Goal: Information Seeking & Learning: Learn about a topic

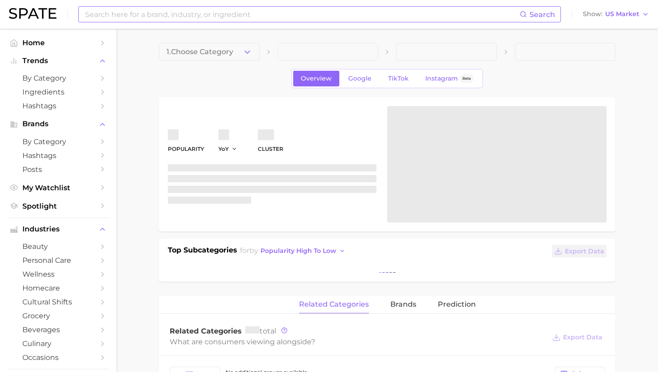
click at [128, 9] on input at bounding box center [301, 14] width 435 height 15
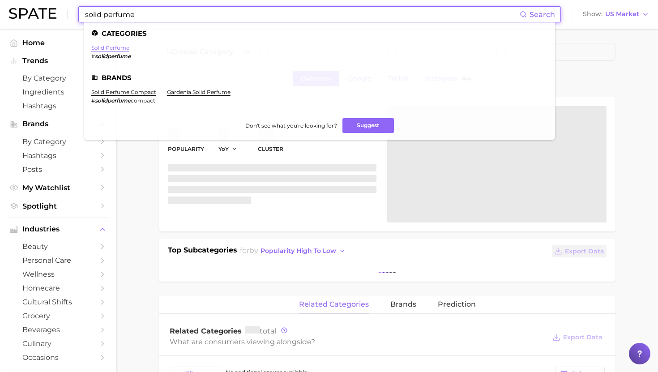
type input "solid perfume"
click at [115, 48] on link "solid perfume" at bounding box center [110, 47] width 38 height 7
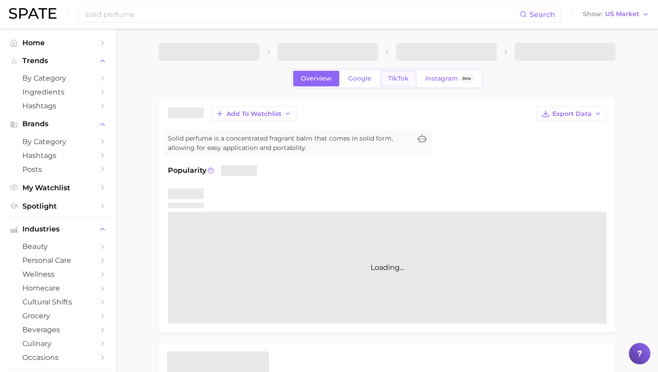
click at [402, 71] on link "TikTok" at bounding box center [398, 79] width 36 height 16
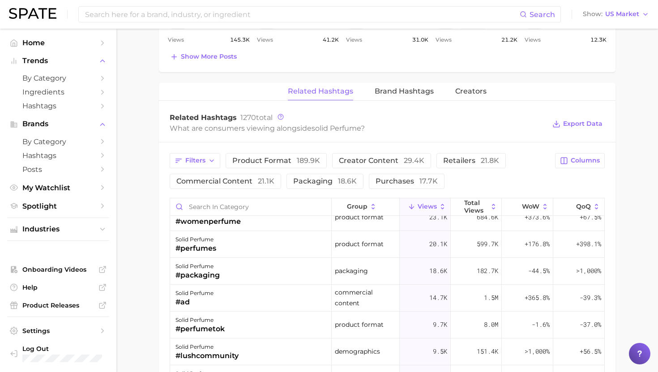
scroll to position [46, 0]
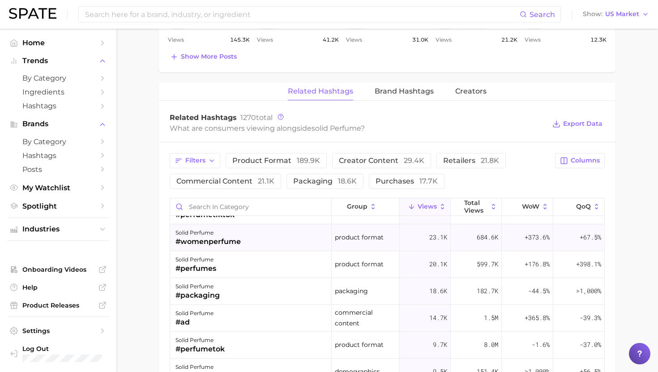
click at [268, 244] on div "solid perfume #womenperfume" at bounding box center [251, 237] width 162 height 27
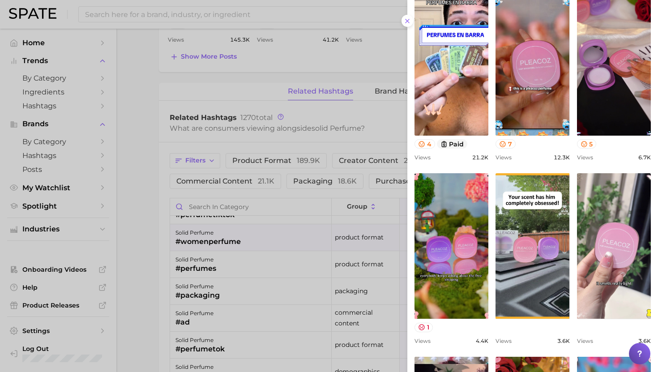
scroll to position [0, 0]
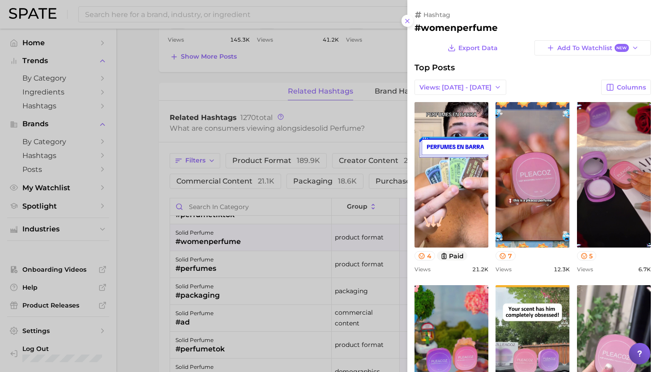
click at [313, 194] on div at bounding box center [329, 186] width 658 height 372
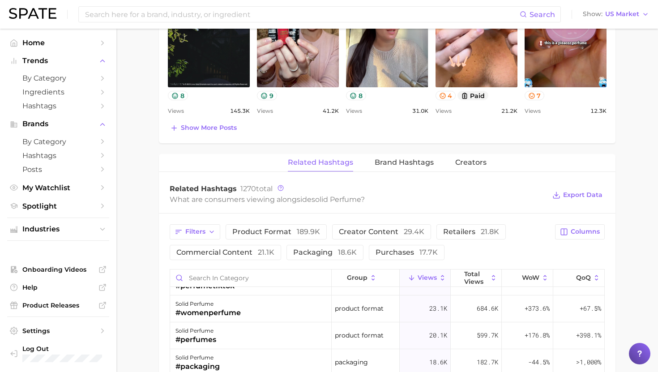
scroll to position [562, 0]
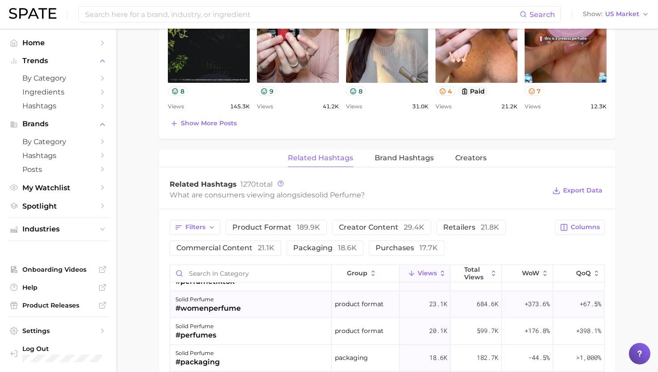
click at [259, 304] on div "solid perfume #womenperfume" at bounding box center [251, 304] width 162 height 27
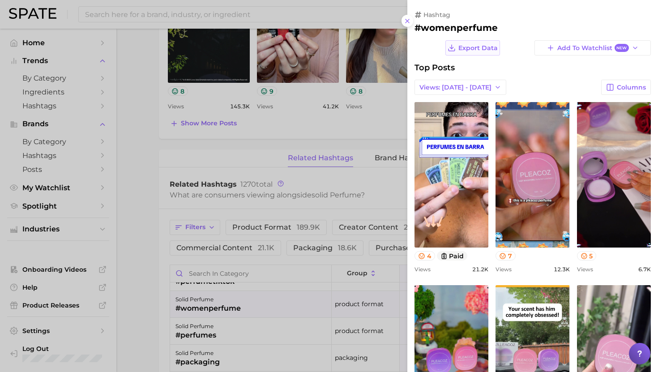
scroll to position [0, 0]
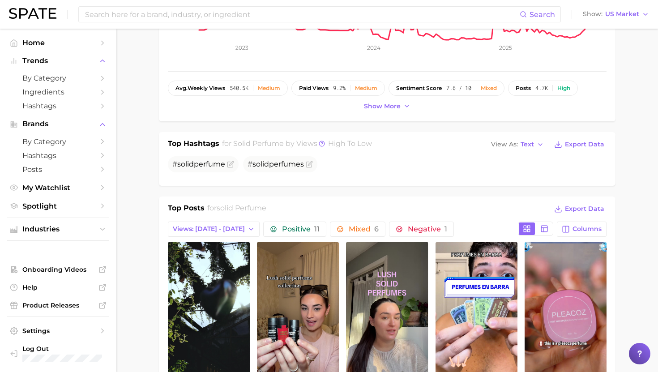
scroll to position [261, 0]
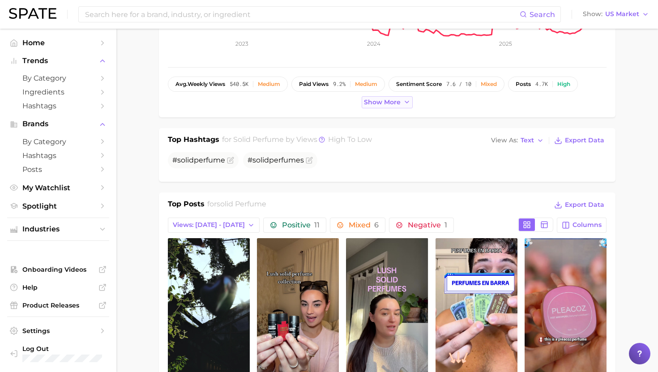
click at [391, 100] on span "Show more" at bounding box center [382, 102] width 37 height 8
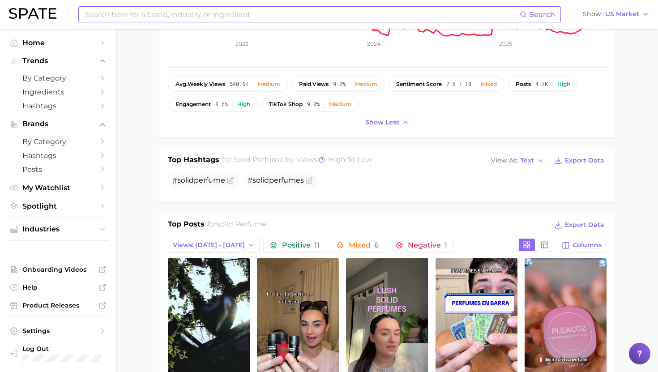
click at [254, 10] on input at bounding box center [301, 14] width 435 height 15
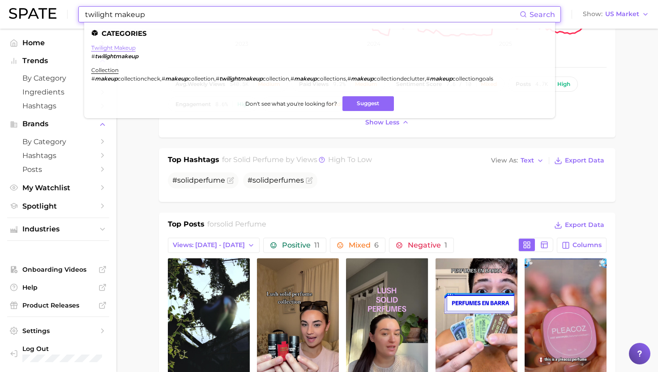
type input "twilight makeup"
click at [102, 50] on link "twilight makeup" at bounding box center [113, 47] width 44 height 7
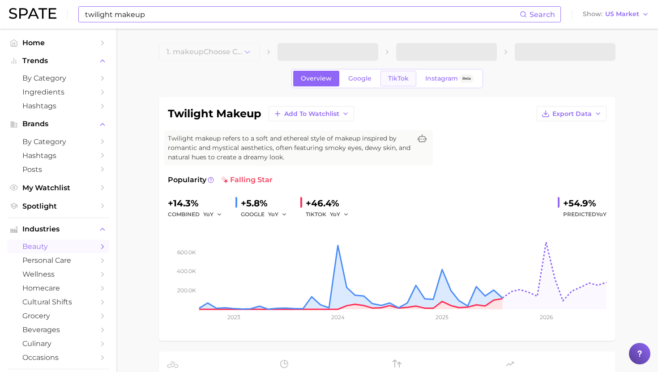
click at [394, 77] on span "TikTok" at bounding box center [398, 79] width 21 height 8
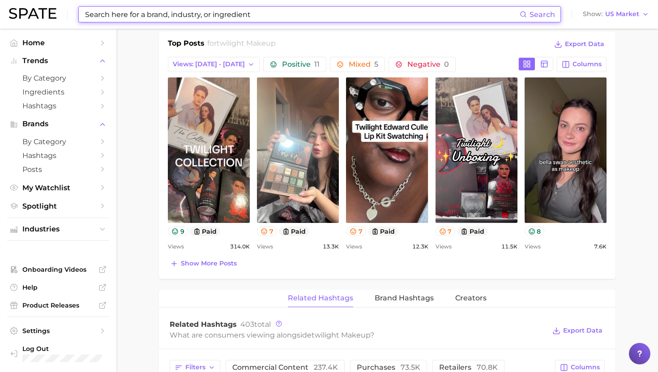
scroll to position [432, 0]
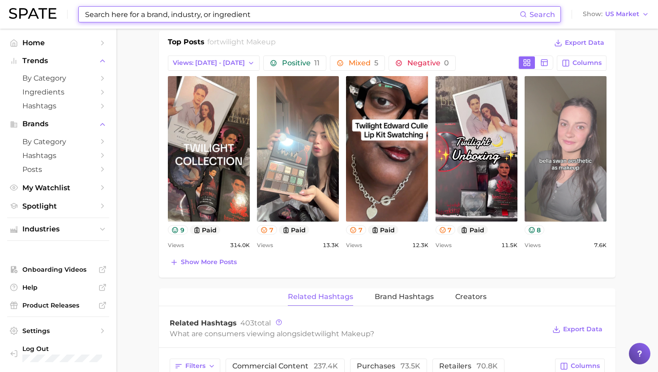
click at [555, 141] on link "view post on TikTok" at bounding box center [565, 148] width 82 height 145
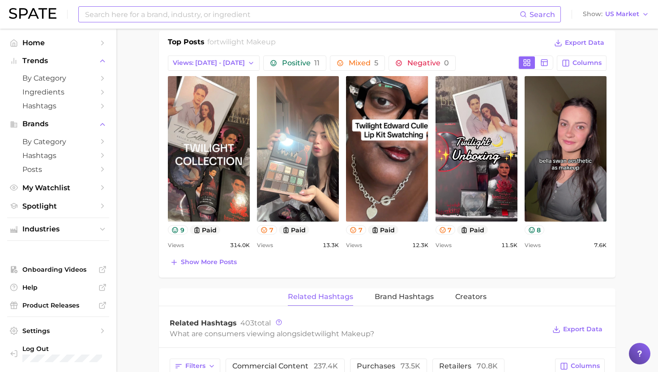
click at [224, 17] on input at bounding box center [301, 14] width 435 height 15
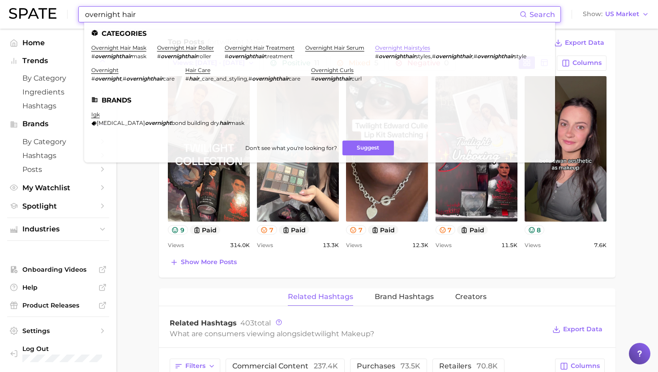
type input "overnight hair"
click at [406, 46] on link "overnight hairstyles" at bounding box center [402, 47] width 55 height 7
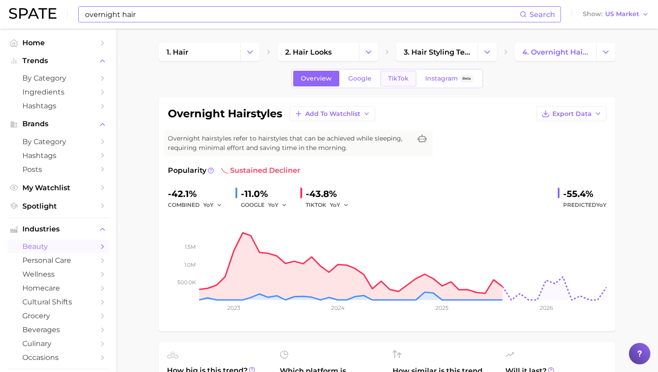
click at [403, 77] on span "TikTok" at bounding box center [398, 79] width 21 height 8
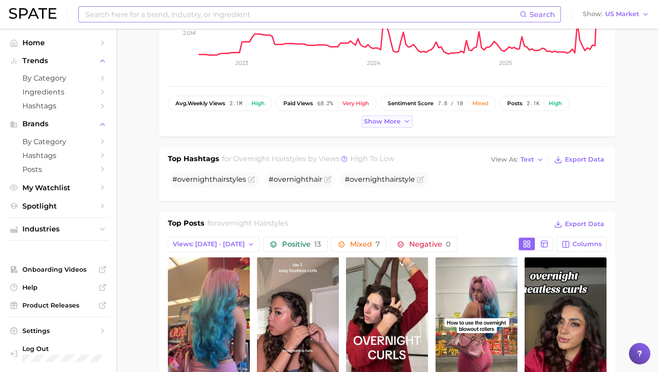
click at [385, 123] on span "Show more" at bounding box center [382, 122] width 37 height 8
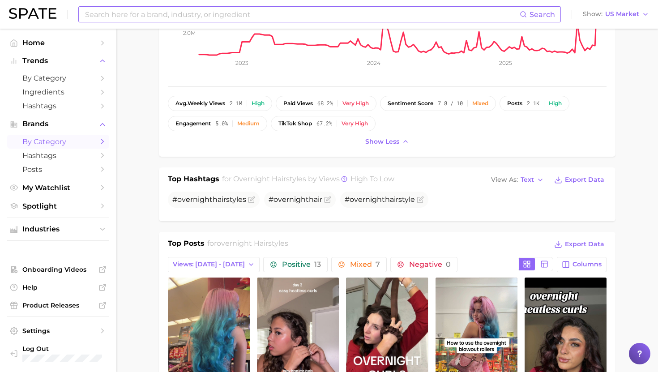
click at [51, 142] on span "by Category" at bounding box center [58, 141] width 72 height 9
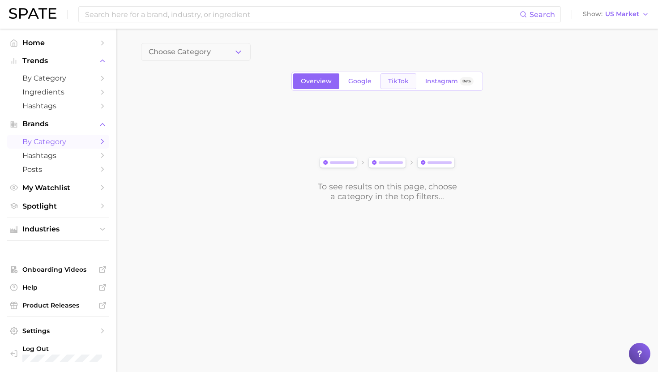
click at [411, 88] on link "TikTok" at bounding box center [398, 81] width 36 height 16
click at [235, 55] on icon "button" at bounding box center [238, 51] width 9 height 9
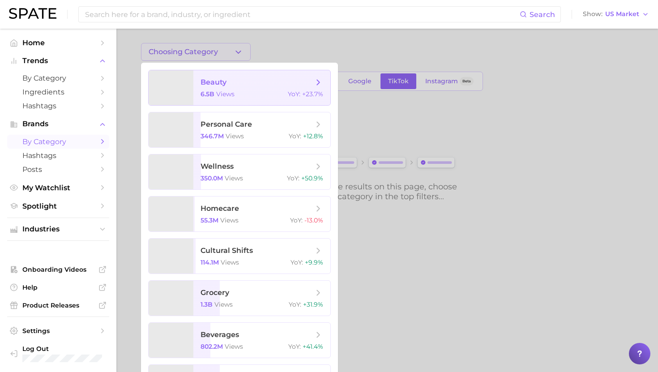
click at [232, 78] on span "beauty" at bounding box center [256, 82] width 113 height 10
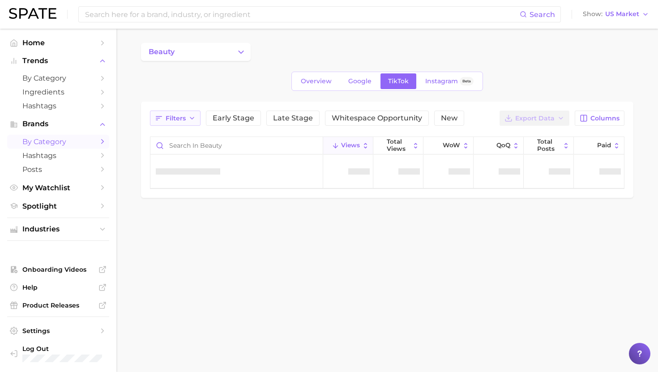
click at [194, 119] on icon "button" at bounding box center [191, 118] width 7 height 7
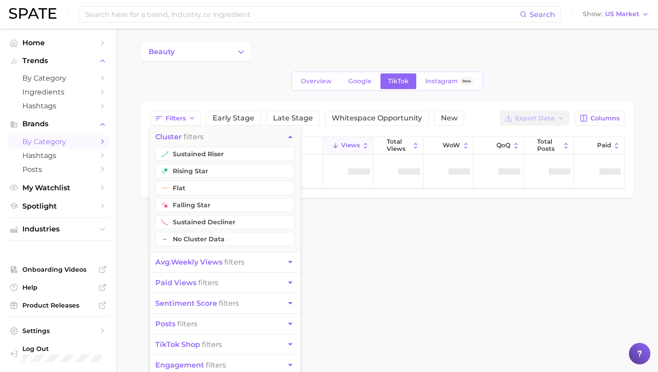
click at [194, 154] on button "sustained riser" at bounding box center [225, 154] width 140 height 14
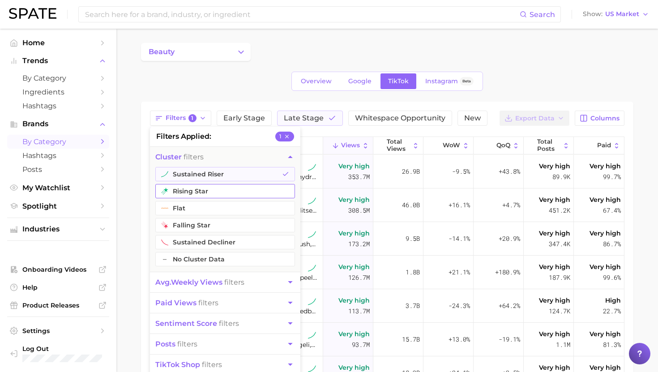
click at [190, 194] on button "rising star" at bounding box center [225, 191] width 140 height 14
click at [186, 281] on span "avg. weekly views" at bounding box center [188, 282] width 67 height 9
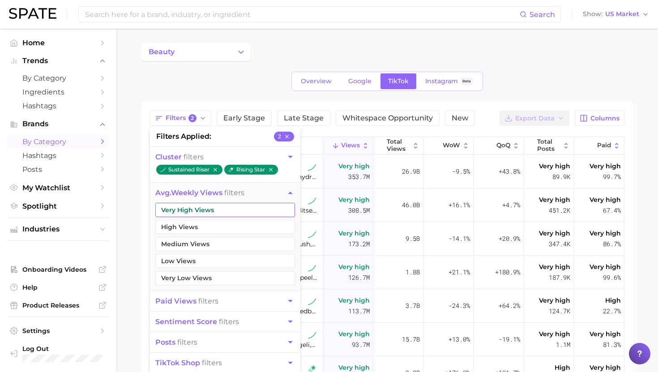
click at [189, 212] on button "Very High Views" at bounding box center [225, 210] width 140 height 14
click at [189, 228] on button "High Views" at bounding box center [225, 227] width 140 height 14
click at [189, 245] on button "Medium Views" at bounding box center [225, 244] width 140 height 14
click at [396, 101] on div "beauty Overview Google TikTok Instagram Beta Filters 5 filters applied 5 cluste…" at bounding box center [387, 280] width 492 height 474
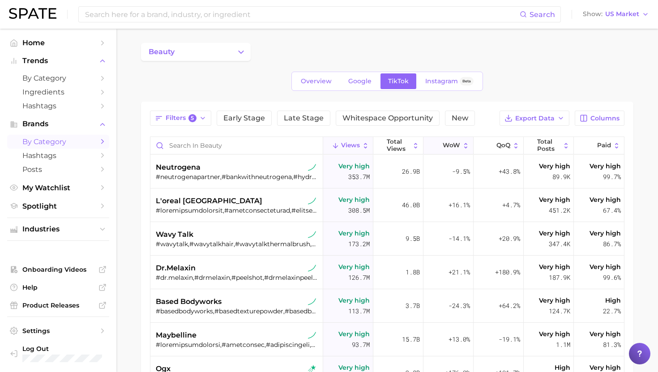
click at [451, 141] on button "WoW" at bounding box center [448, 145] width 50 height 17
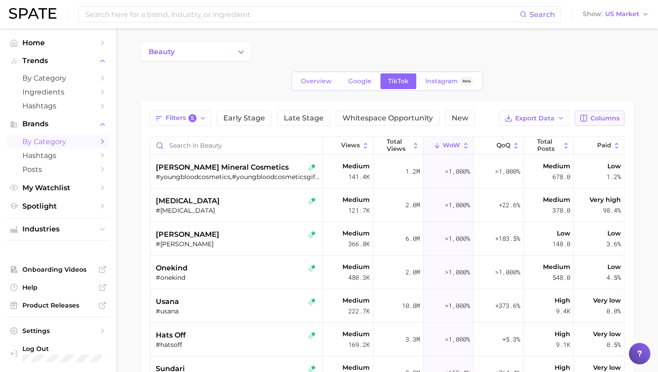
click at [598, 122] on button "Columns" at bounding box center [600, 118] width 50 height 15
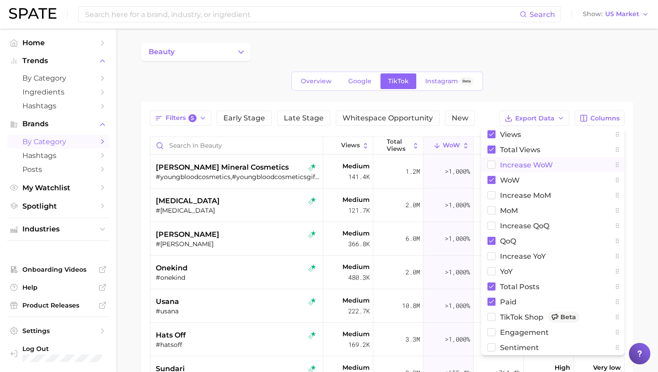
click at [504, 167] on span "Increase WoW" at bounding box center [526, 165] width 53 height 8
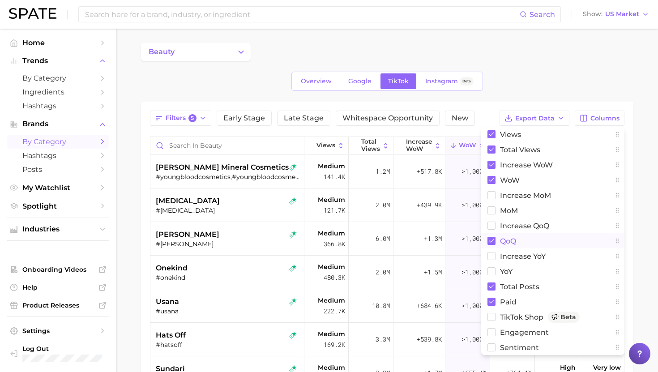
click at [506, 242] on span "QoQ" at bounding box center [508, 241] width 16 height 8
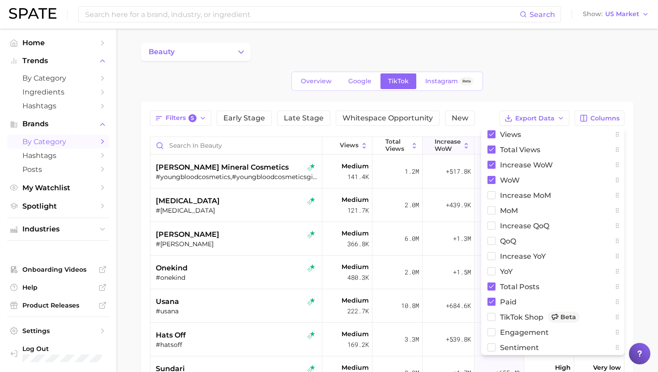
click at [444, 141] on span "Increase WoW" at bounding box center [448, 145] width 26 height 14
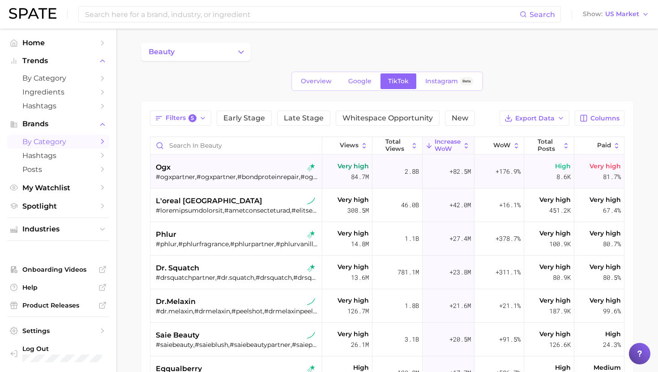
click at [215, 170] on div "ogx" at bounding box center [237, 167] width 163 height 11
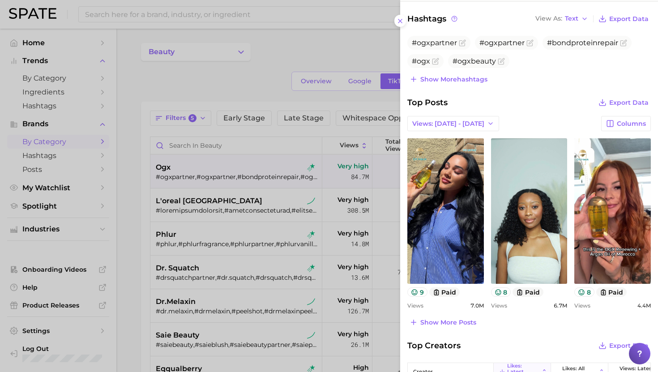
scroll to position [242, 0]
click at [443, 320] on span "Show more posts" at bounding box center [448, 322] width 56 height 8
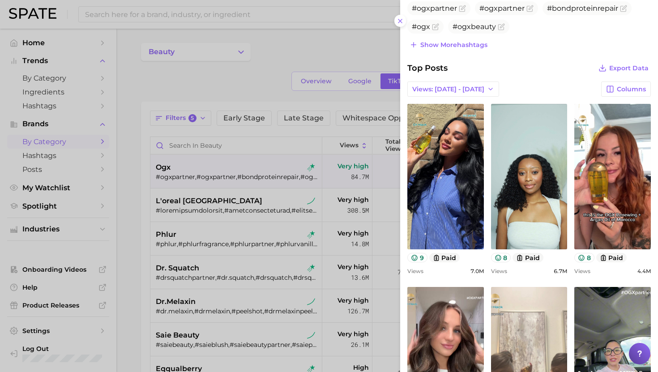
scroll to position [255, 0]
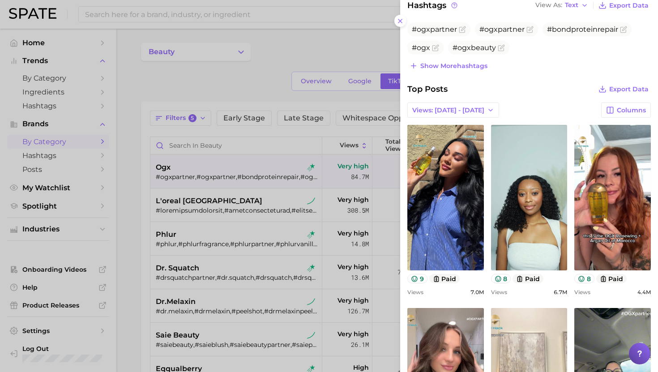
click at [253, 249] on div at bounding box center [329, 186] width 658 height 372
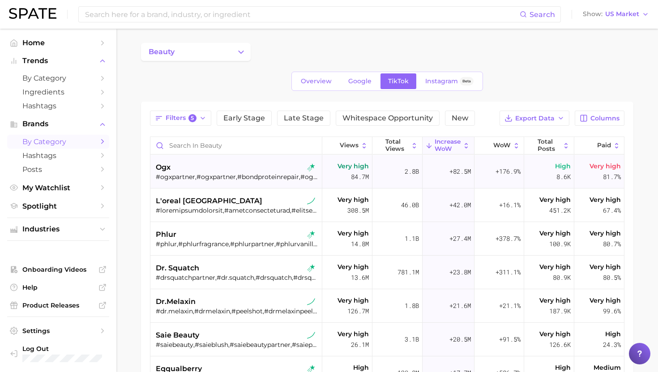
click at [242, 186] on div "ogx #ogxpartner﻿﻿﻿,#ogxpartner,#bondproteinrepair,#ogx,#ogxbeauty,#ogxlove,#ogx…" at bounding box center [237, 172] width 163 height 34
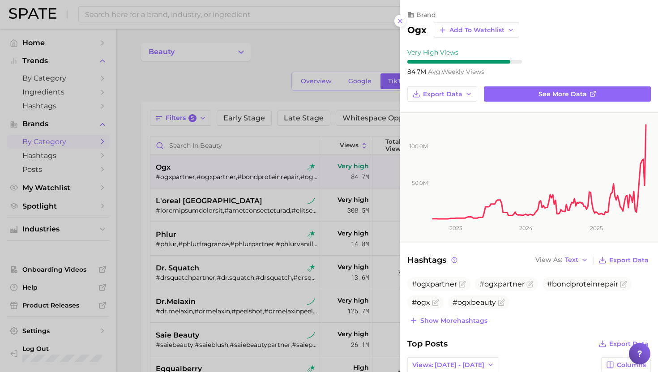
scroll to position [0, 0]
click at [243, 191] on div at bounding box center [329, 186] width 658 height 372
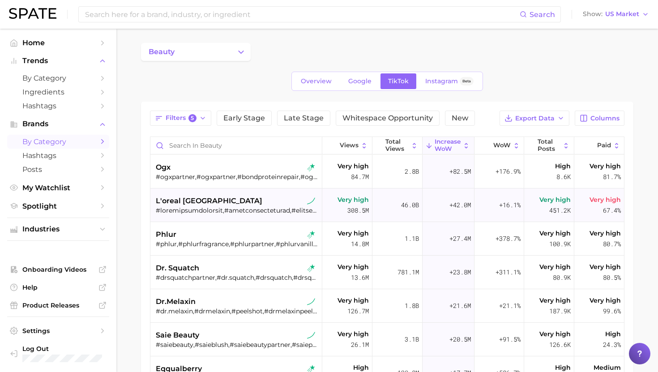
click at [243, 206] on div at bounding box center [237, 210] width 163 height 8
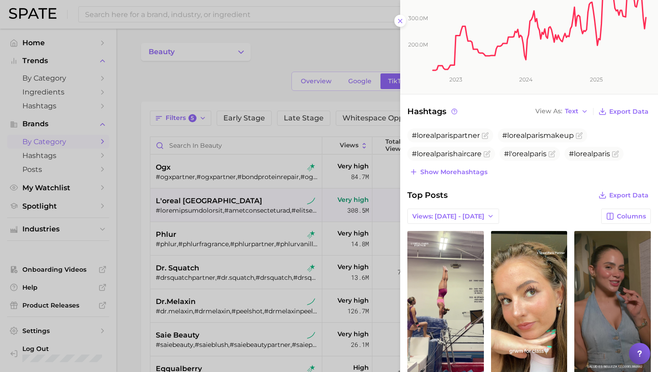
scroll to position [157, 0]
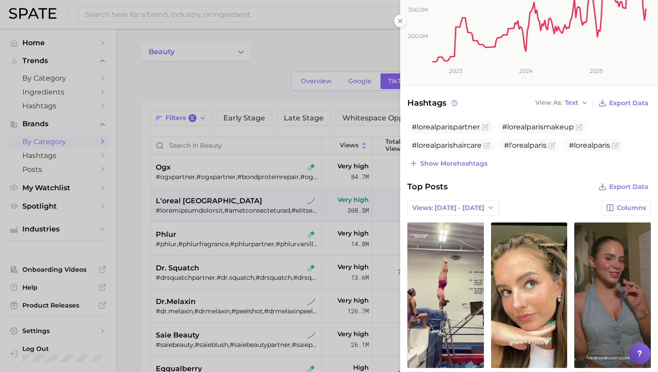
click at [195, 263] on div at bounding box center [329, 186] width 658 height 372
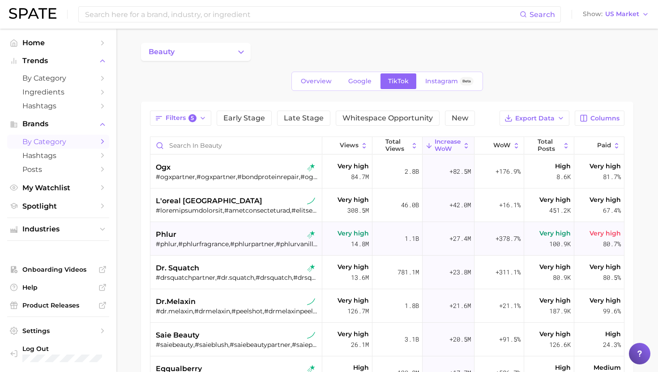
click at [195, 234] on div "phlur" at bounding box center [237, 234] width 163 height 11
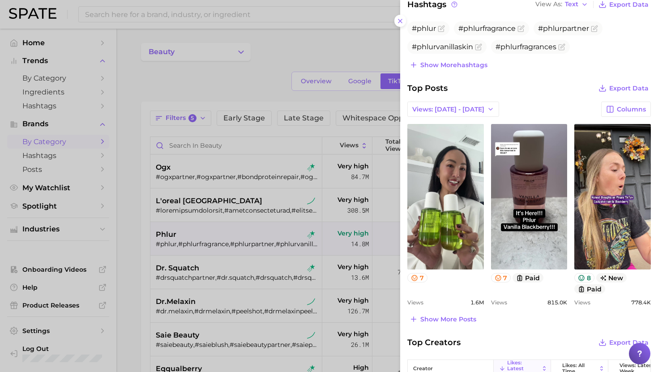
scroll to position [266, 0]
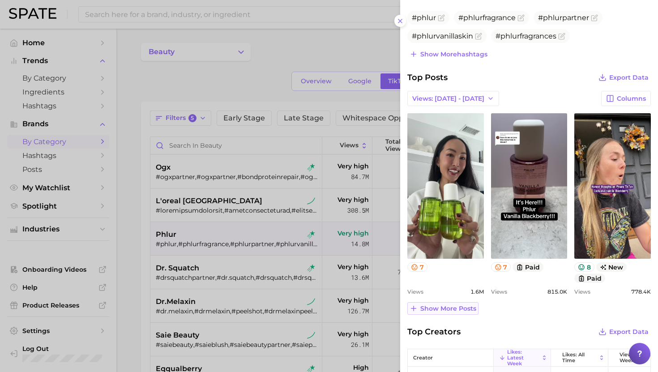
click at [451, 308] on span "Show more posts" at bounding box center [448, 309] width 56 height 8
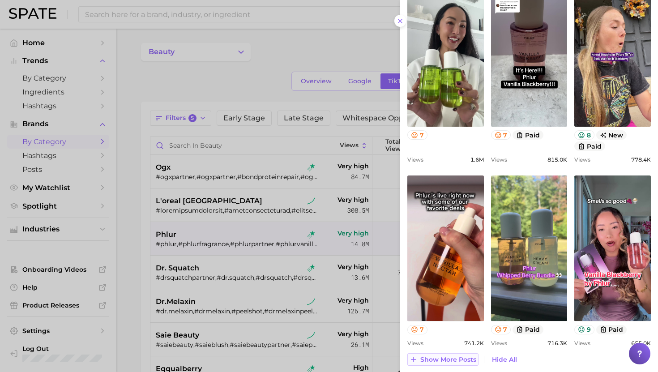
scroll to position [399, 0]
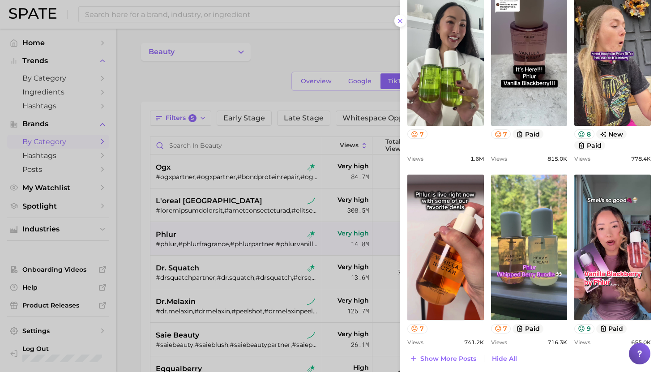
click at [281, 309] on div at bounding box center [329, 186] width 658 height 372
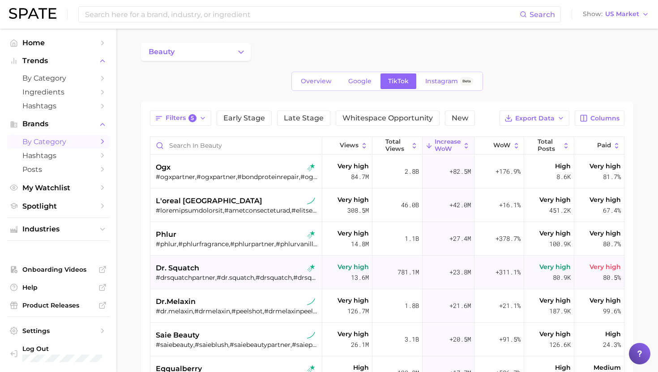
click at [226, 273] on div "dr. squatch" at bounding box center [237, 268] width 163 height 11
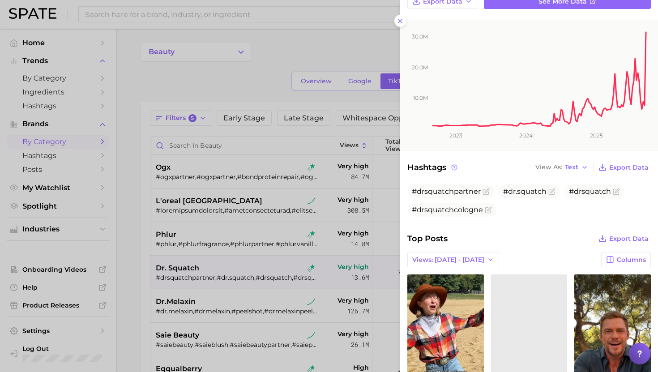
scroll to position [0, 0]
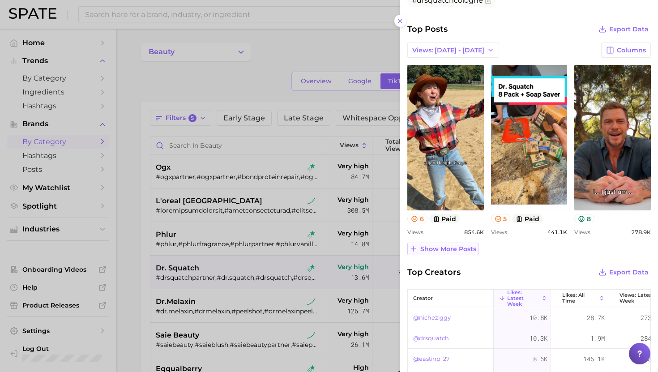
click at [448, 249] on span "Show more posts" at bounding box center [448, 249] width 56 height 8
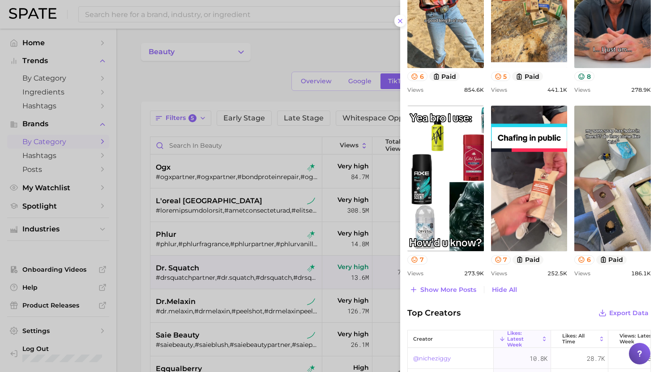
click at [284, 297] on div at bounding box center [329, 186] width 658 height 372
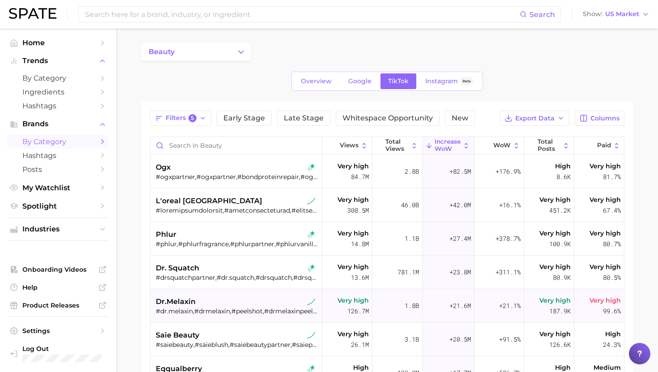
click at [244, 306] on div "dr.melaxin" at bounding box center [237, 301] width 163 height 11
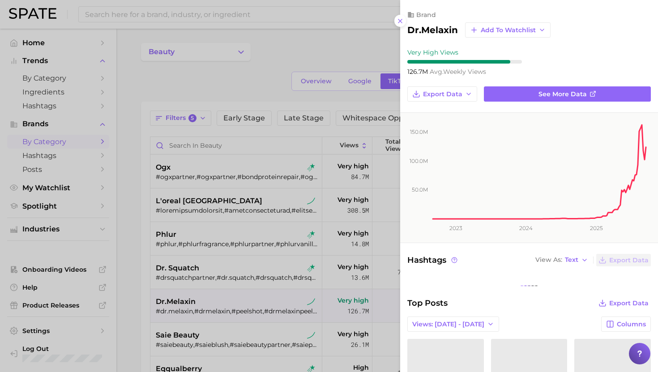
click at [244, 306] on div at bounding box center [329, 186] width 658 height 372
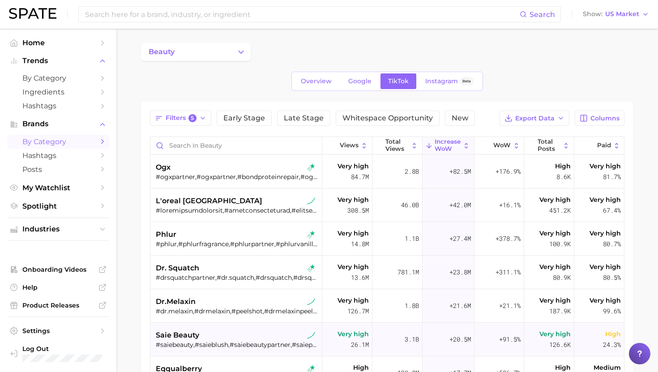
click at [245, 341] on div "#saiebeauty,#saieblush,#saiebeautypartner,#saiepartner,#saie,#saieglossybounce,…" at bounding box center [237, 345] width 163 height 8
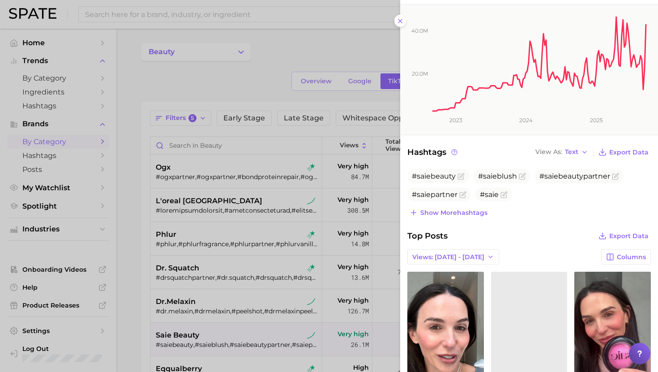
click at [302, 273] on div at bounding box center [329, 186] width 658 height 372
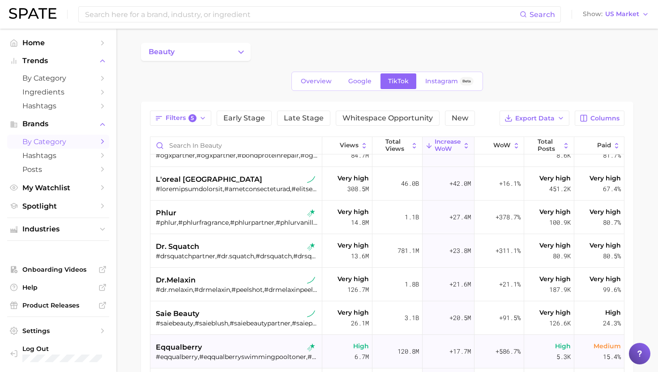
click at [238, 352] on div "eqqualberry" at bounding box center [237, 347] width 163 height 11
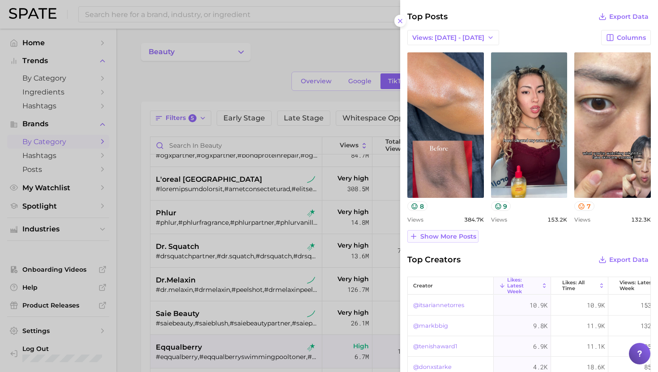
click at [451, 234] on span "Show more posts" at bounding box center [448, 237] width 56 height 8
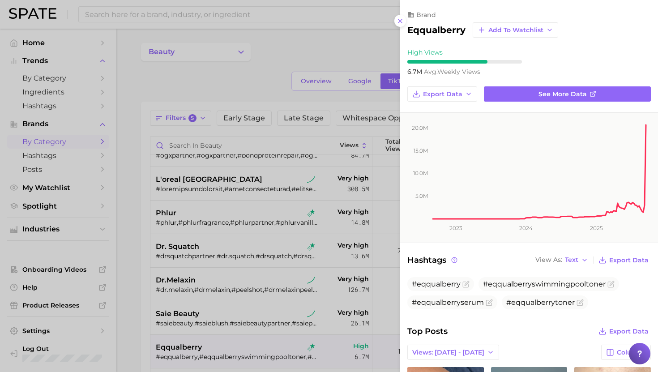
click at [328, 315] on div at bounding box center [329, 186] width 658 height 372
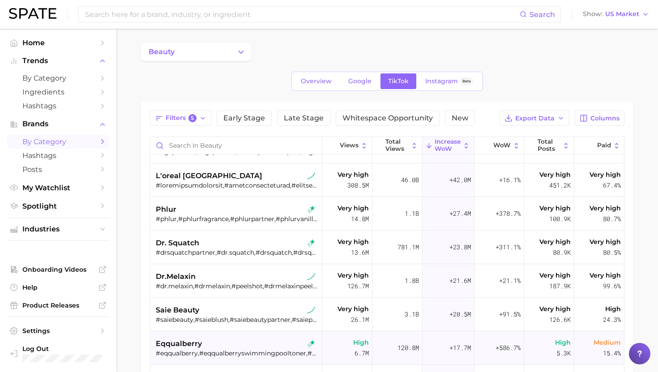
click at [202, 342] on div "eqqualberry" at bounding box center [237, 343] width 163 height 11
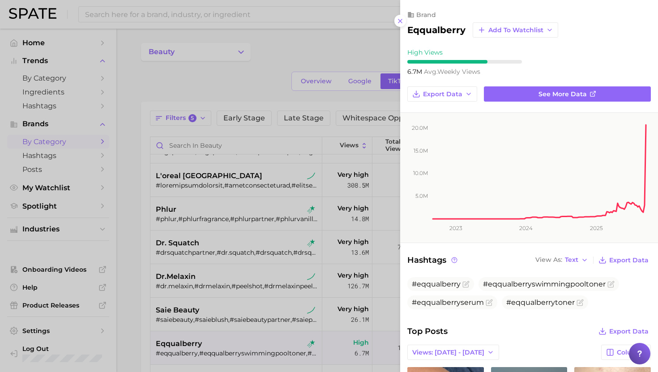
click at [366, 167] on div at bounding box center [329, 186] width 658 height 372
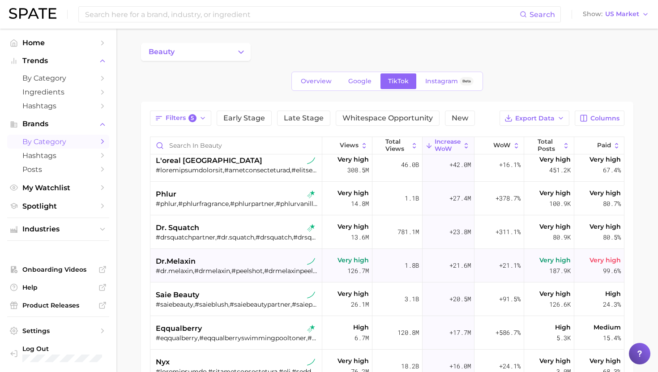
scroll to position [43, 0]
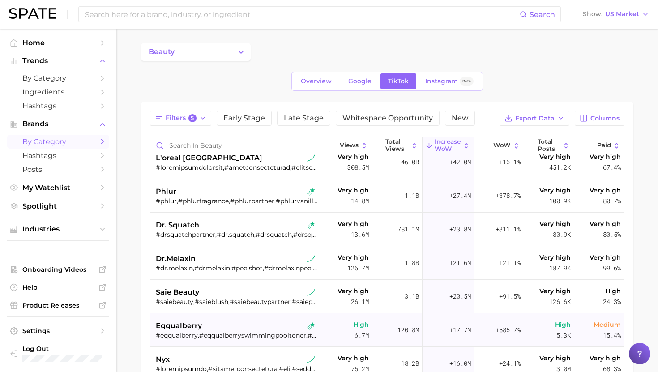
click at [217, 330] on div "eqqualberry" at bounding box center [237, 325] width 163 height 11
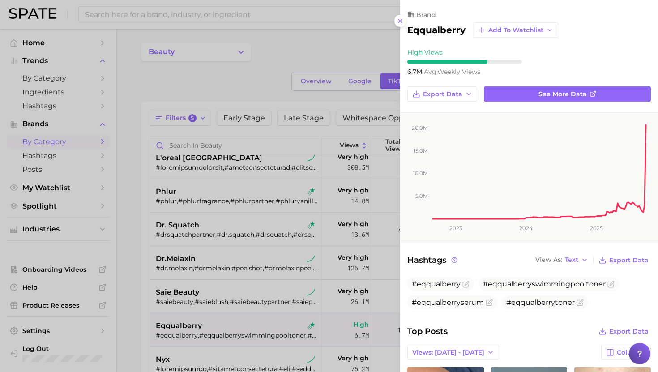
scroll to position [0, 0]
click at [533, 96] on link "See more data" at bounding box center [567, 93] width 167 height 15
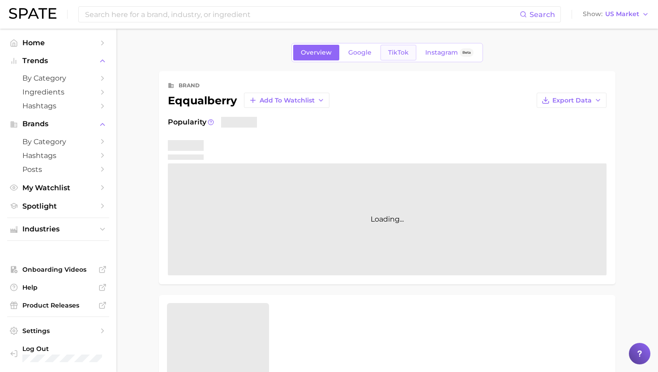
click at [396, 52] on span "TikTok" at bounding box center [398, 53] width 21 height 8
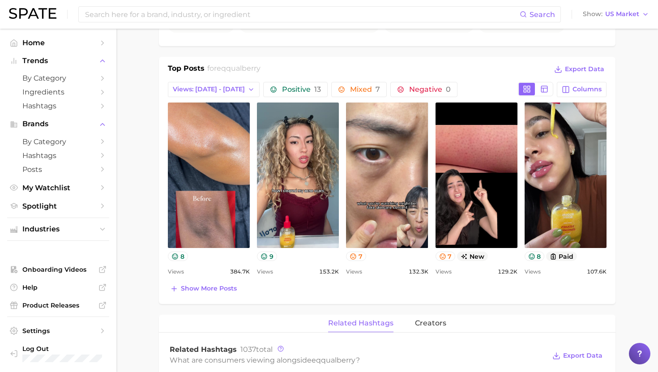
scroll to position [350, 0]
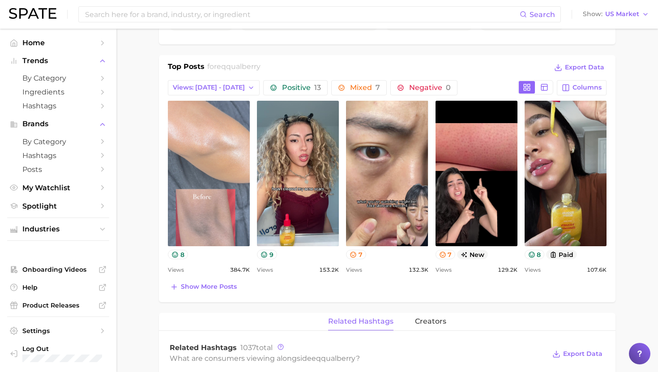
click at [201, 195] on link "view post on TikTok" at bounding box center [209, 173] width 82 height 145
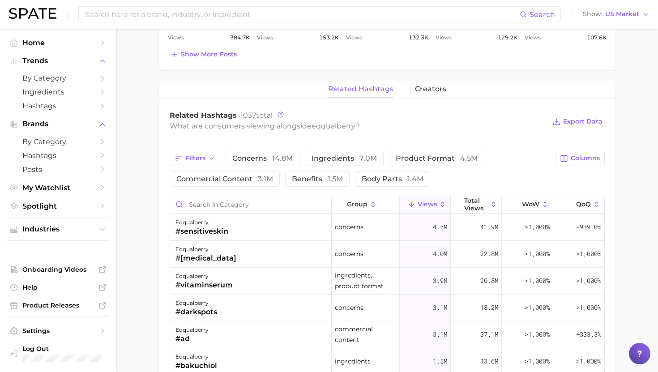
scroll to position [585, 0]
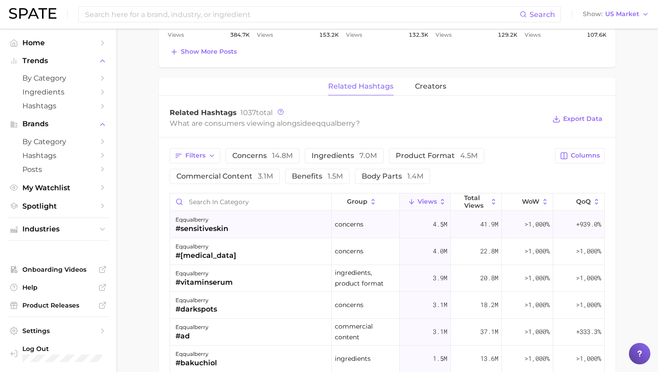
click at [261, 222] on div "eqqualberry #sensitiveskin" at bounding box center [251, 224] width 162 height 27
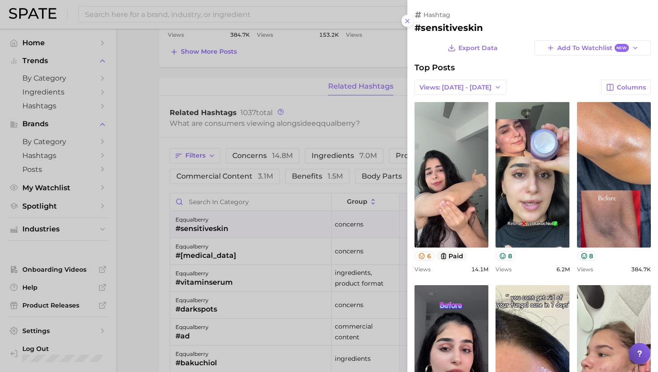
scroll to position [0, 0]
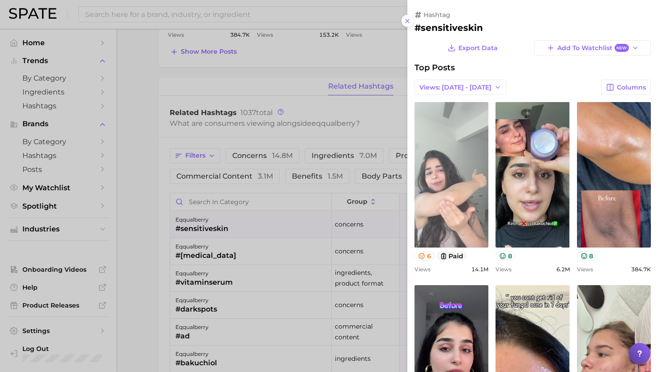
click at [471, 174] on link "view post on TikTok" at bounding box center [451, 174] width 74 height 145
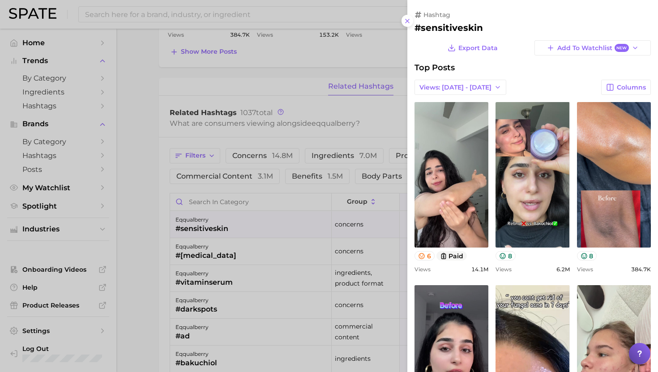
click at [236, 227] on div at bounding box center [329, 186] width 658 height 372
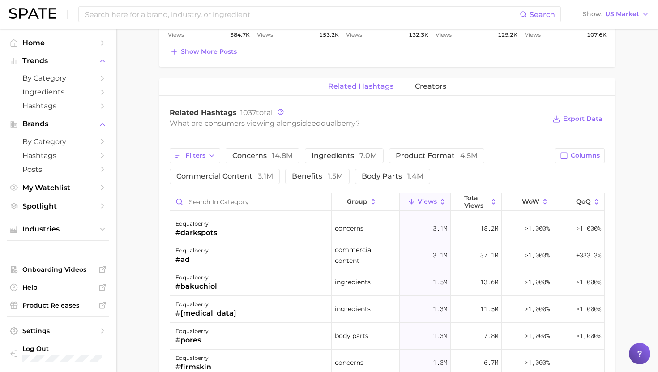
scroll to position [85, 0]
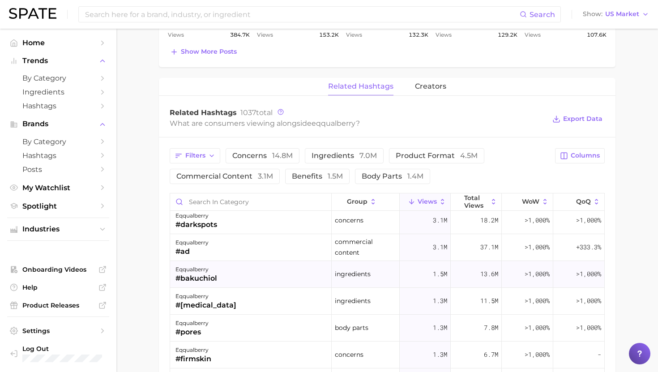
click at [270, 272] on div "eqqualberry #bakuchiol" at bounding box center [251, 274] width 162 height 27
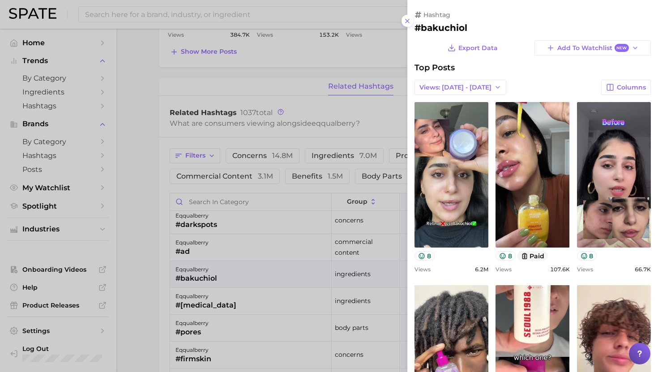
scroll to position [0, 0]
click at [269, 270] on div at bounding box center [329, 186] width 658 height 372
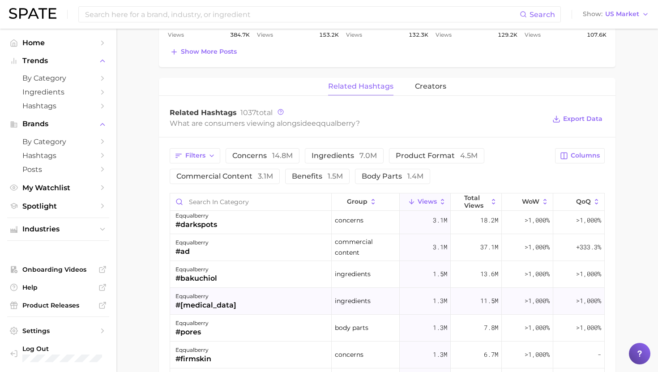
click at [265, 293] on div "eqqualberry #retinol" at bounding box center [251, 301] width 162 height 27
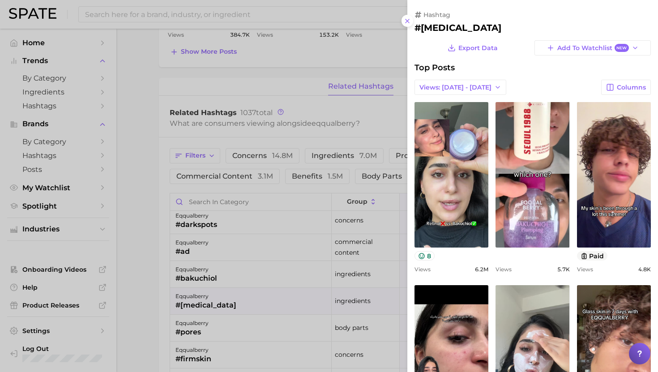
click at [266, 293] on div at bounding box center [329, 186] width 658 height 372
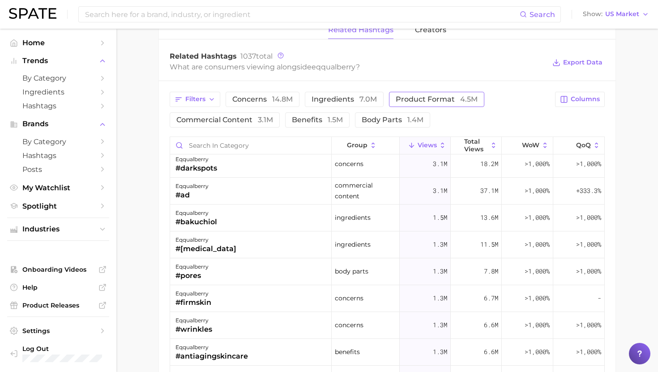
scroll to position [645, 0]
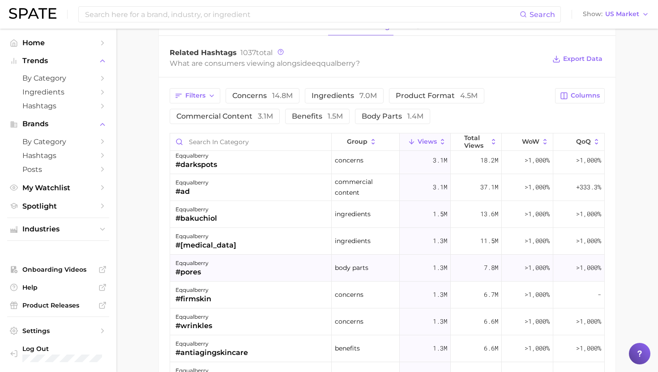
click at [238, 261] on div "eqqualberry #pores" at bounding box center [251, 268] width 162 height 27
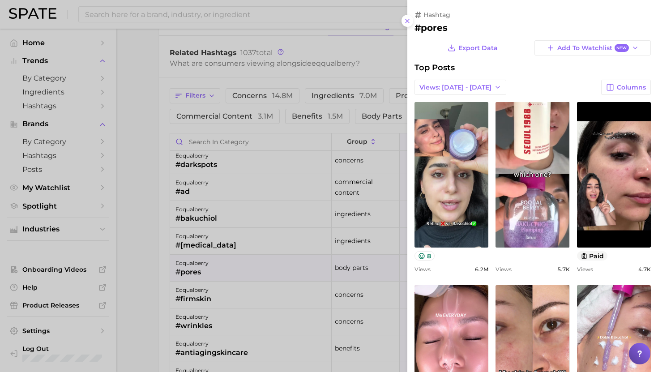
scroll to position [0, 0]
click at [238, 264] on div at bounding box center [329, 186] width 658 height 372
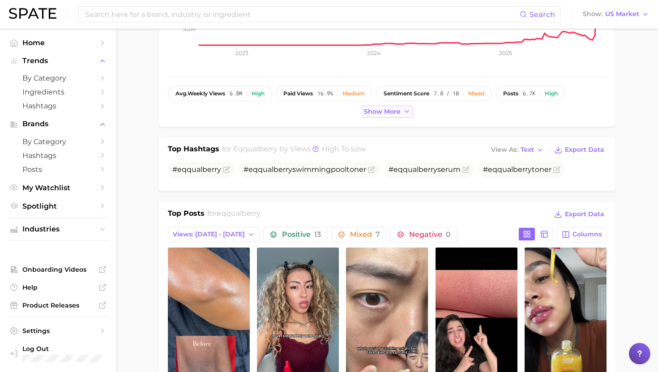
click at [374, 112] on span "Show more" at bounding box center [382, 112] width 37 height 8
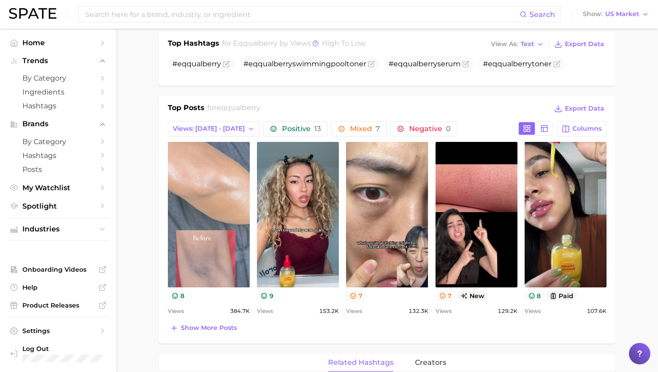
click at [212, 152] on link "view post on TikTok" at bounding box center [209, 214] width 82 height 145
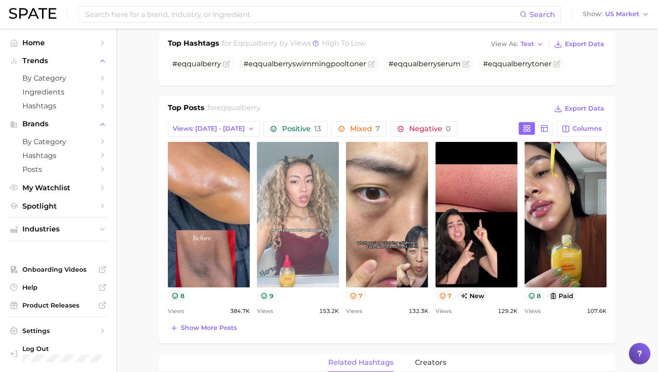
click at [303, 249] on link "view post on TikTok" at bounding box center [298, 214] width 82 height 145
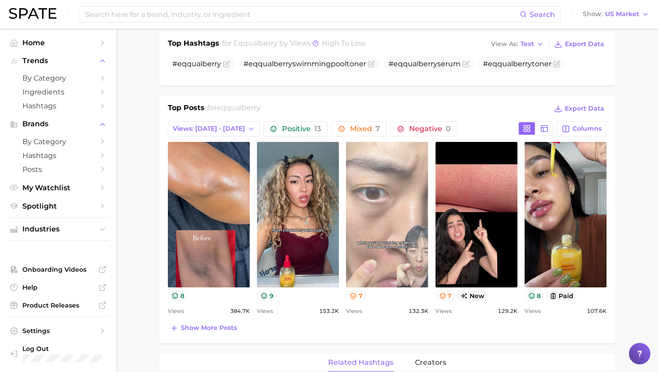
click at [382, 193] on link "view post on TikTok" at bounding box center [387, 214] width 82 height 145
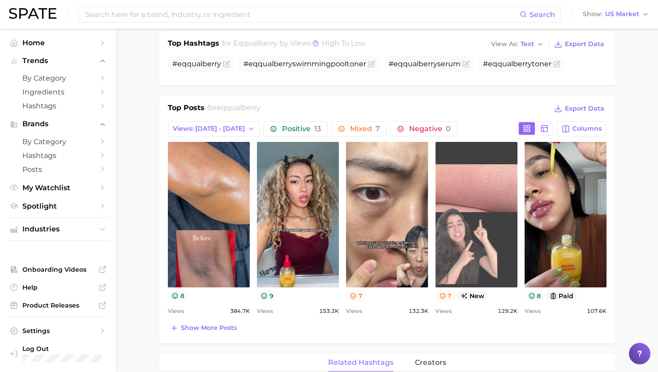
scroll to position [336, 0]
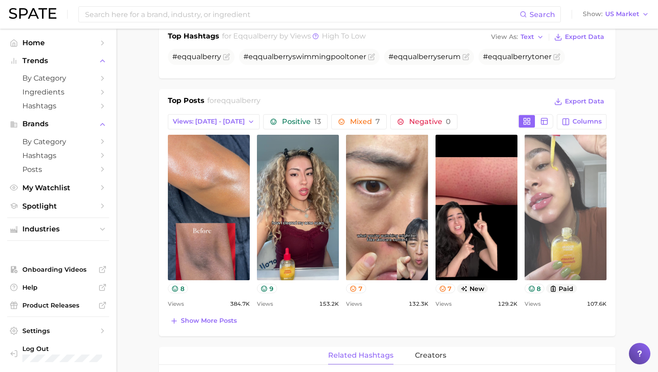
click at [580, 230] on link "view post on TikTok" at bounding box center [565, 207] width 82 height 145
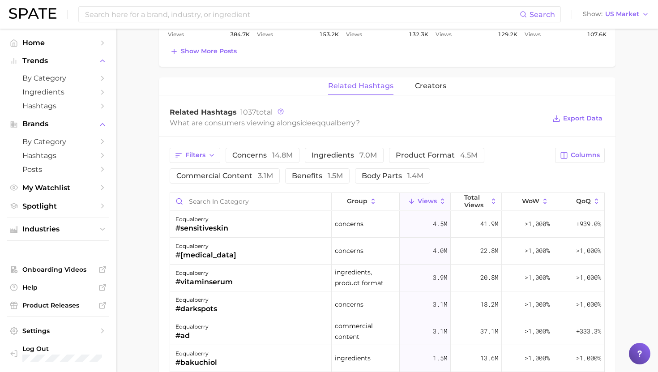
scroll to position [588, 0]
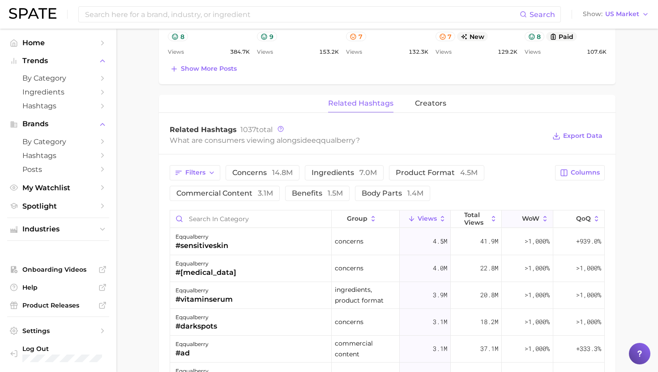
click at [516, 218] on line at bounding box center [516, 218] width 0 height 4
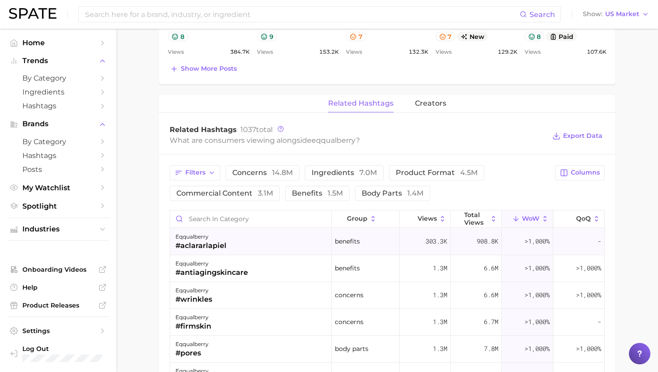
click at [298, 240] on div "eqqualberry #aclararlapiel" at bounding box center [251, 241] width 162 height 27
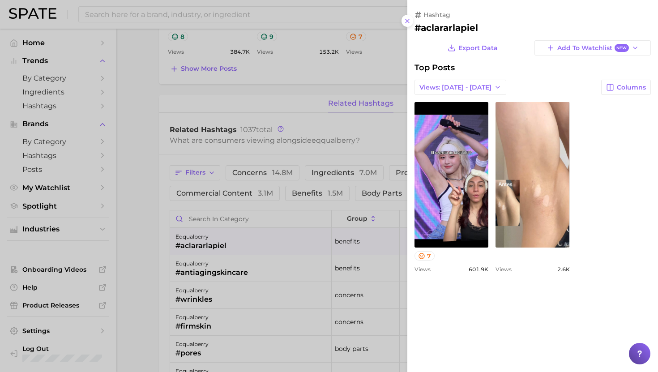
scroll to position [0, 0]
click at [225, 287] on div at bounding box center [329, 186] width 658 height 372
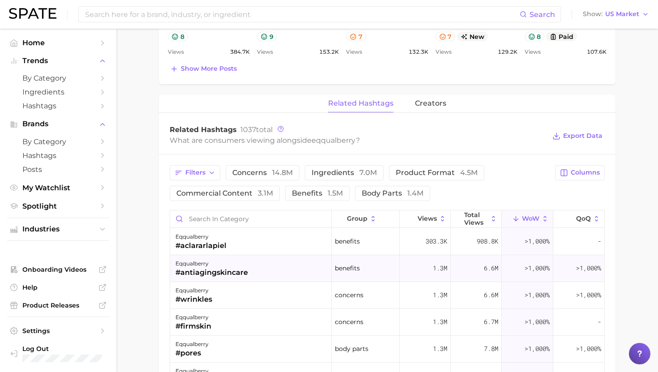
click at [231, 265] on div "eqqualberry" at bounding box center [211, 263] width 72 height 11
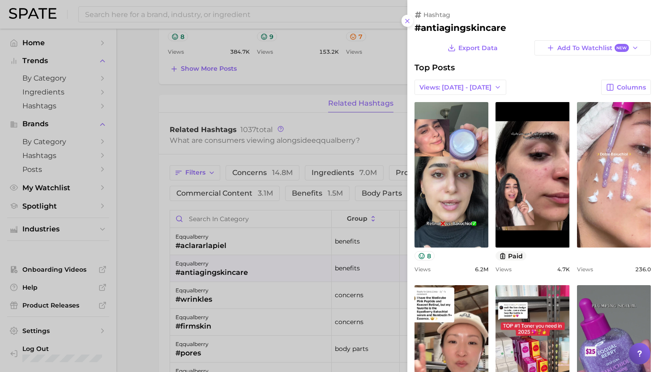
click at [453, 26] on h2 "#antiagingskincare" at bounding box center [532, 27] width 236 height 11
copy h2 "antiagingskincare"
click at [223, 311] on div at bounding box center [329, 186] width 658 height 372
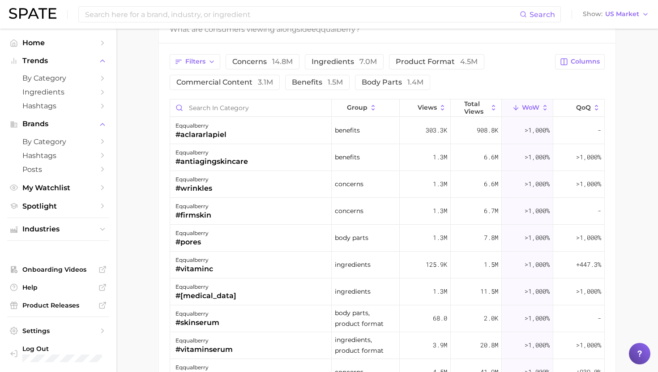
scroll to position [640, 0]
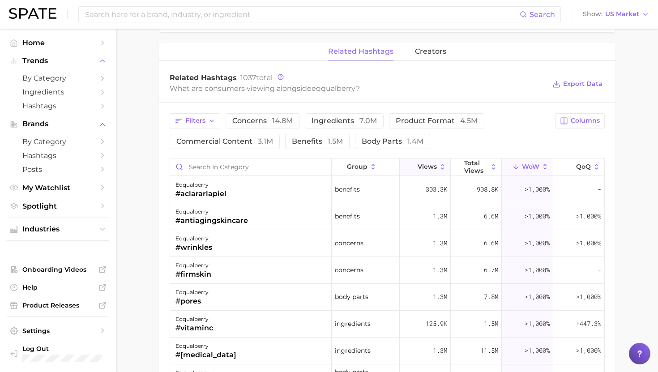
click at [428, 160] on button "Views" at bounding box center [425, 166] width 51 height 17
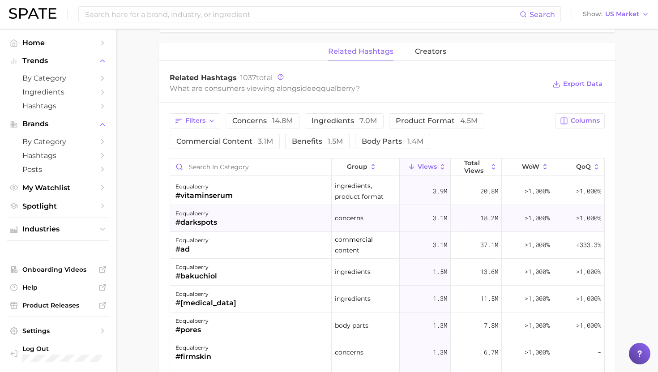
scroll to position [55, 0]
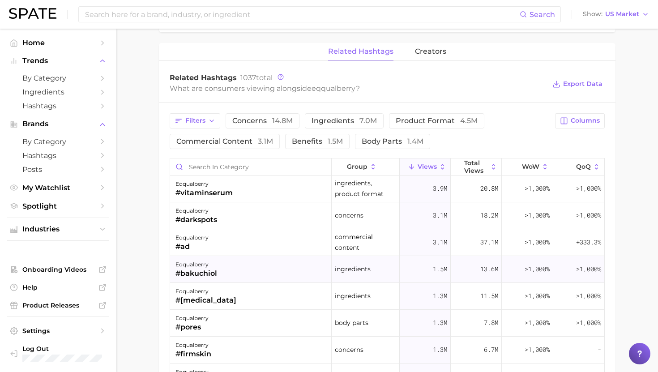
click at [283, 266] on div "eqqualberry #bakuchiol" at bounding box center [251, 269] width 162 height 27
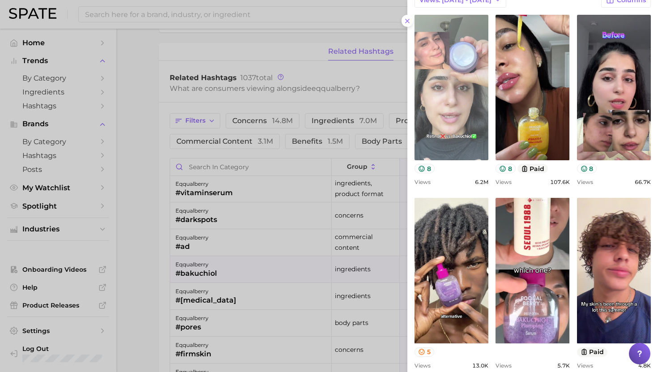
scroll to position [25, 0]
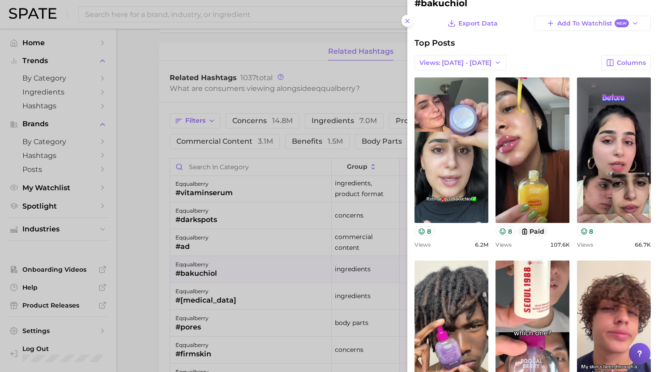
click at [299, 223] on div at bounding box center [329, 186] width 658 height 372
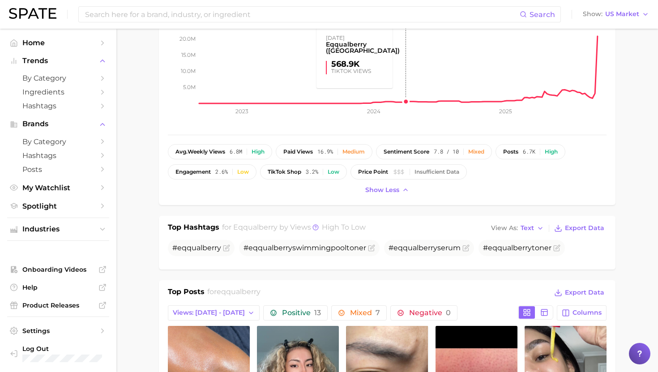
scroll to position [49, 0]
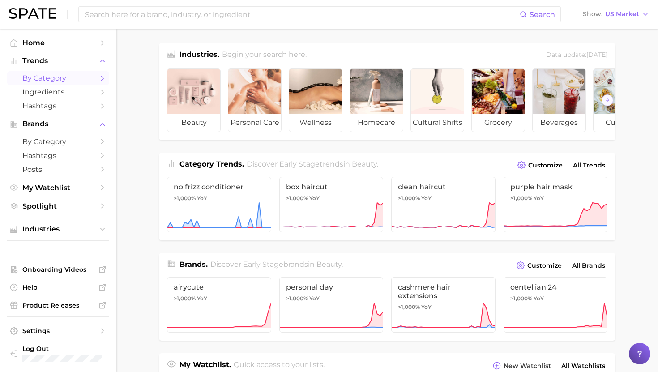
click at [67, 75] on span "by Category" at bounding box center [58, 78] width 72 height 9
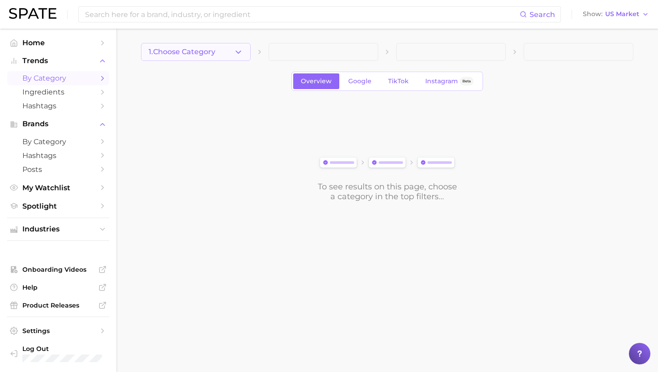
click at [205, 49] on span "1. Choose Category" at bounding box center [182, 52] width 67 height 8
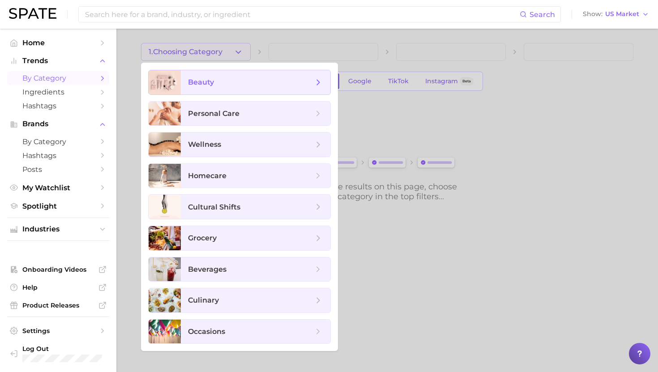
click at [202, 74] on span "beauty" at bounding box center [255, 82] width 149 height 24
